Goal: Find specific page/section: Find specific page/section

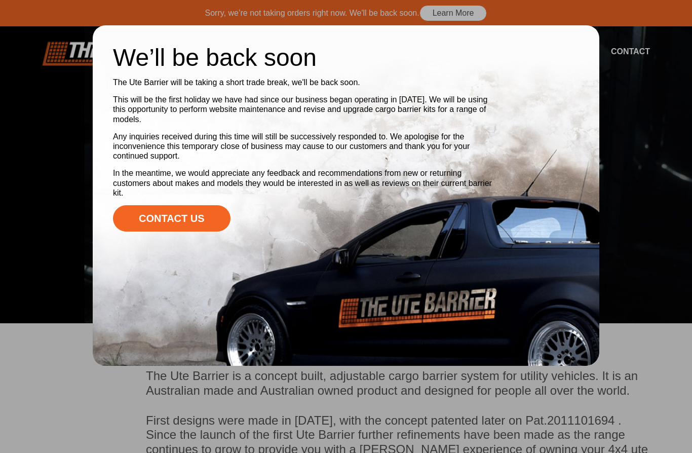
click at [55, 212] on div at bounding box center [346, 226] width 692 height 453
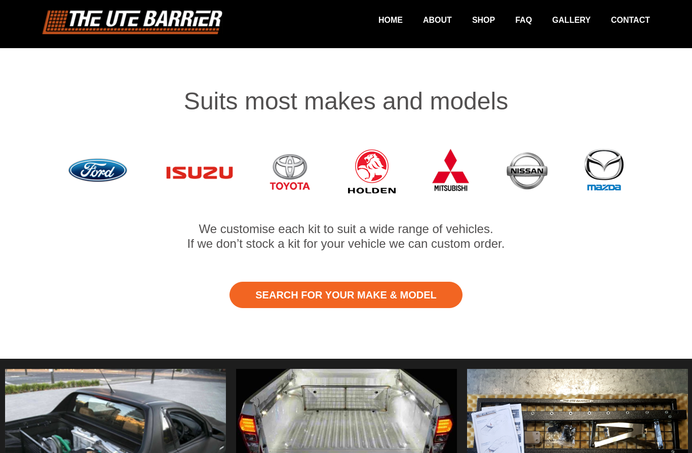
scroll to position [601, 0]
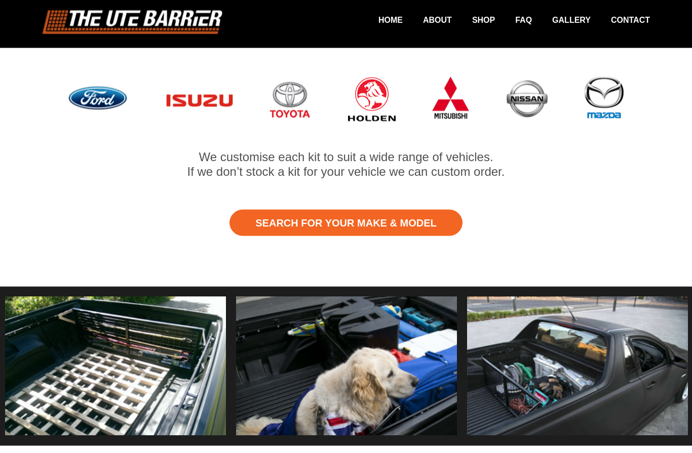
click at [453, 88] on img at bounding box center [451, 99] width 40 height 65
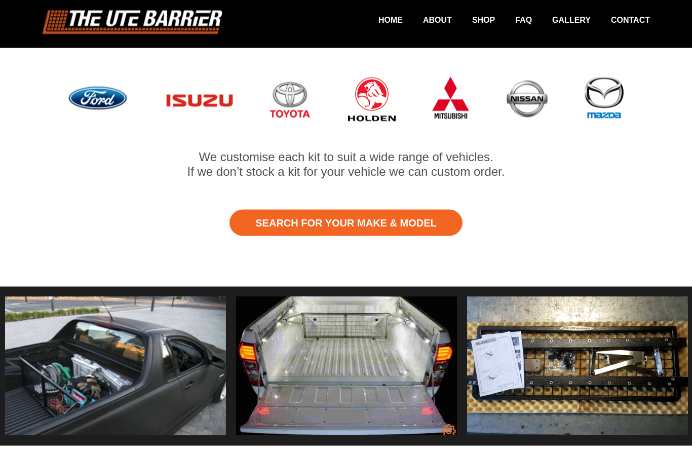
click at [294, 210] on link "Search for Your Make & Model" at bounding box center [345, 223] width 232 height 26
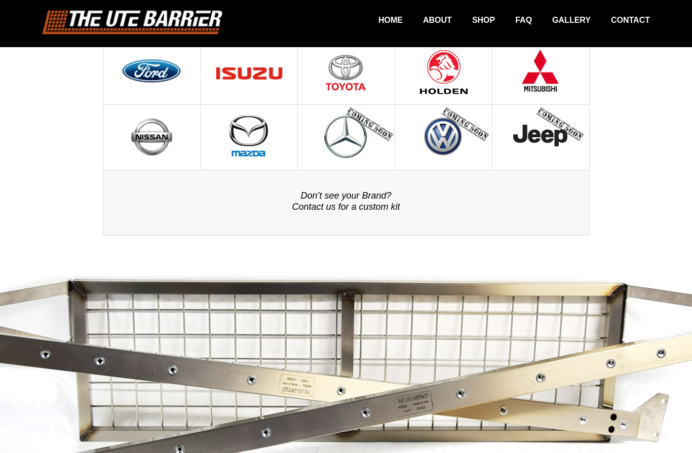
scroll to position [213, 0]
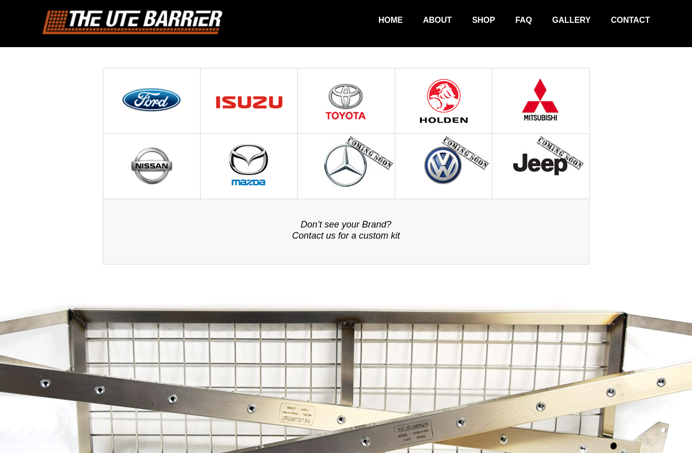
click at [530, 100] on img at bounding box center [540, 100] width 40 height 65
